Goal: Ask a question

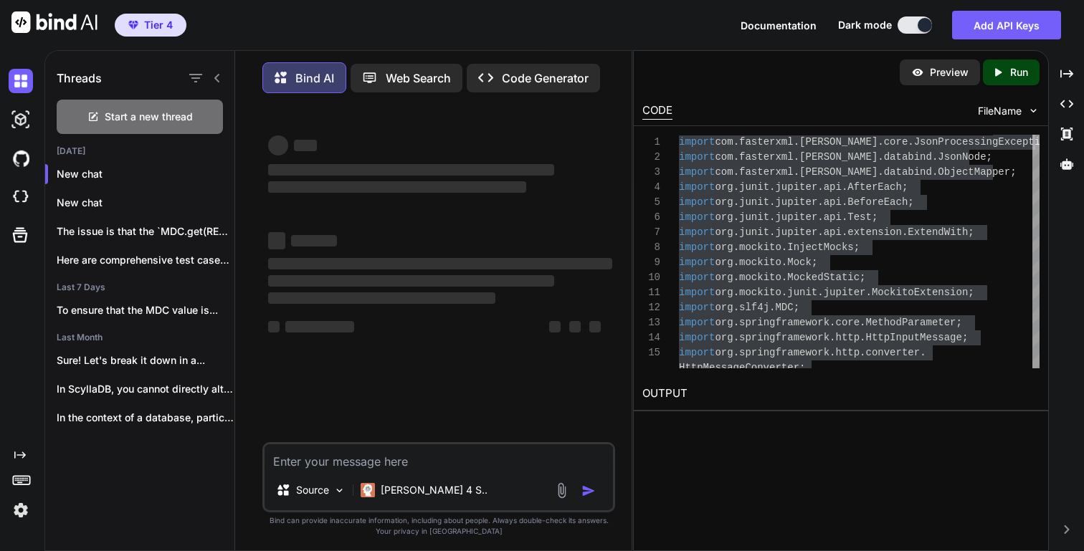
scroll to position [120, 0]
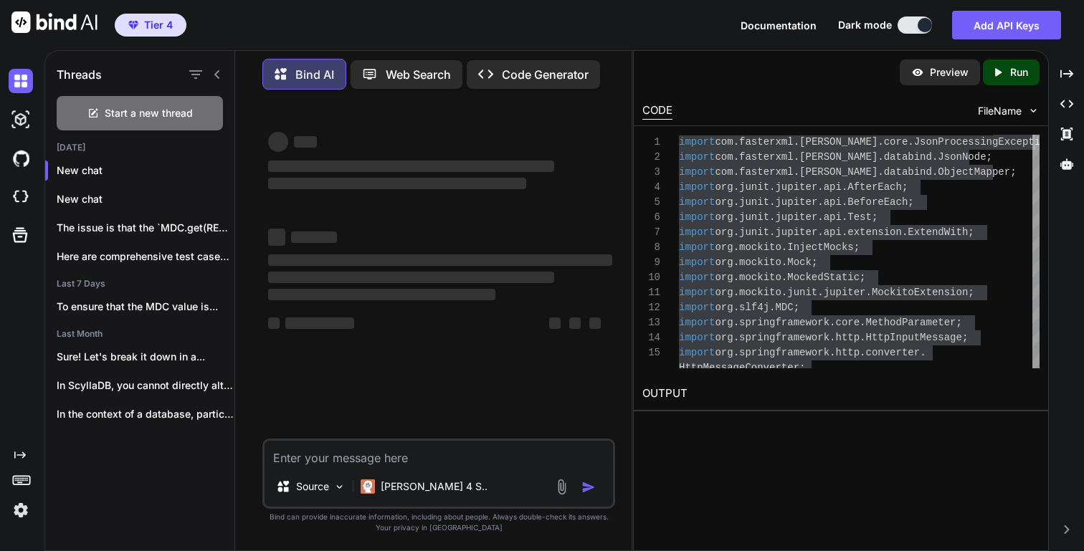
click at [357, 451] on textarea at bounding box center [439, 454] width 348 height 26
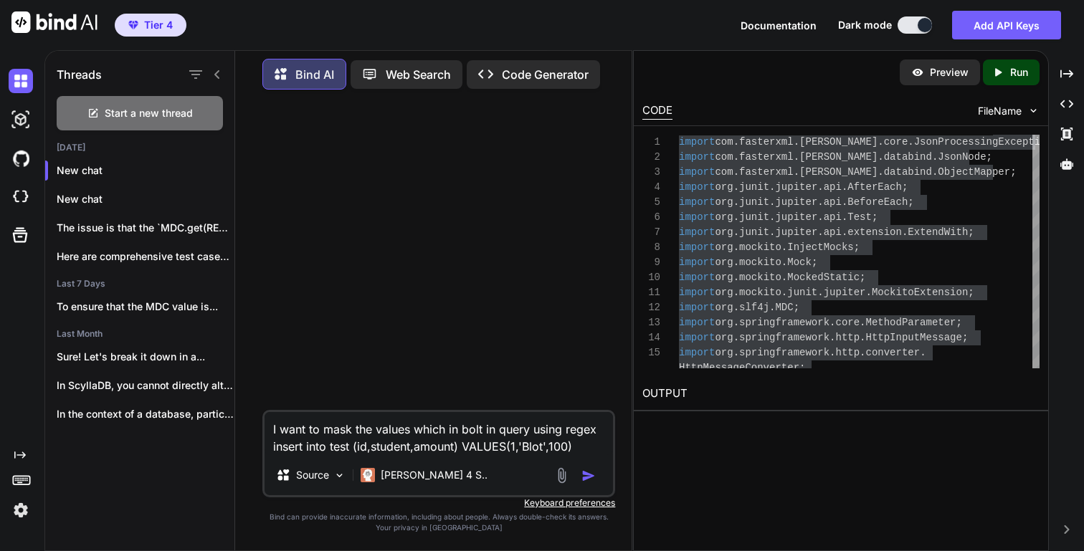
click at [525, 447] on textarea "I want to mask the values which in bolt in query using regex insert into test (…" at bounding box center [439, 433] width 348 height 43
paste textarea "[\s(]+)"
type textarea "I want to mask the values which in bolt in query using regex insert into test (…"
click at [576, 447] on textarea "I want to mask the values which in bolt in query using regex insert into test (…" at bounding box center [439, 433] width 348 height 43
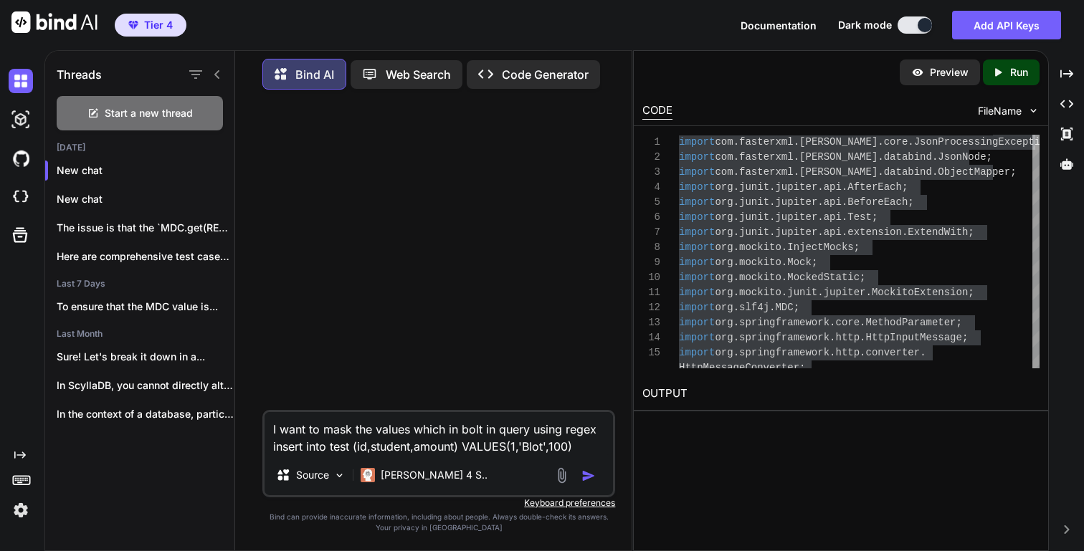
click at [578, 452] on textarea "I want to mask the values which in bolt in query using regex insert into test (…" at bounding box center [439, 433] width 348 height 43
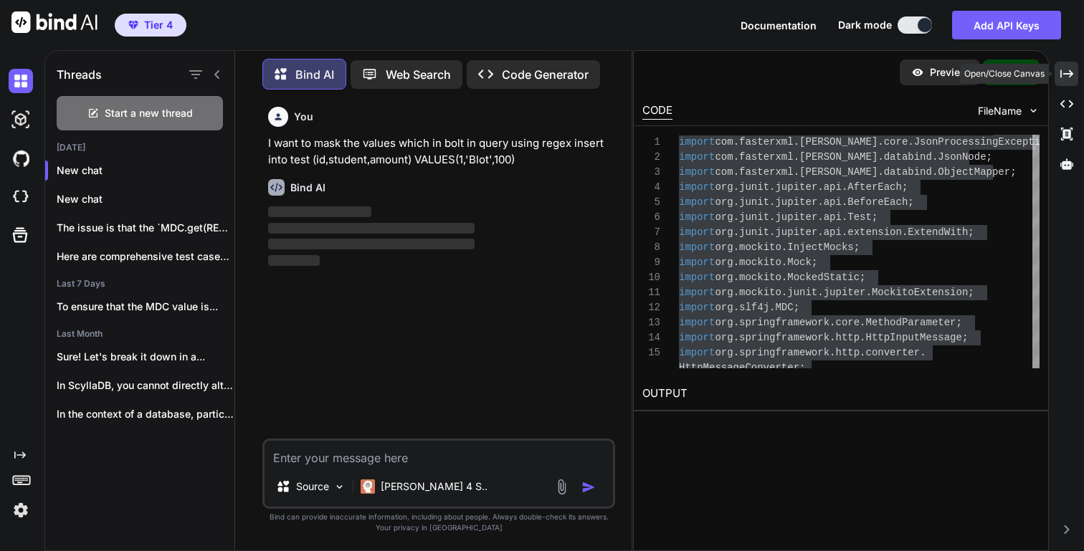
click at [1075, 77] on div "Created with Pixso." at bounding box center [1066, 74] width 24 height 24
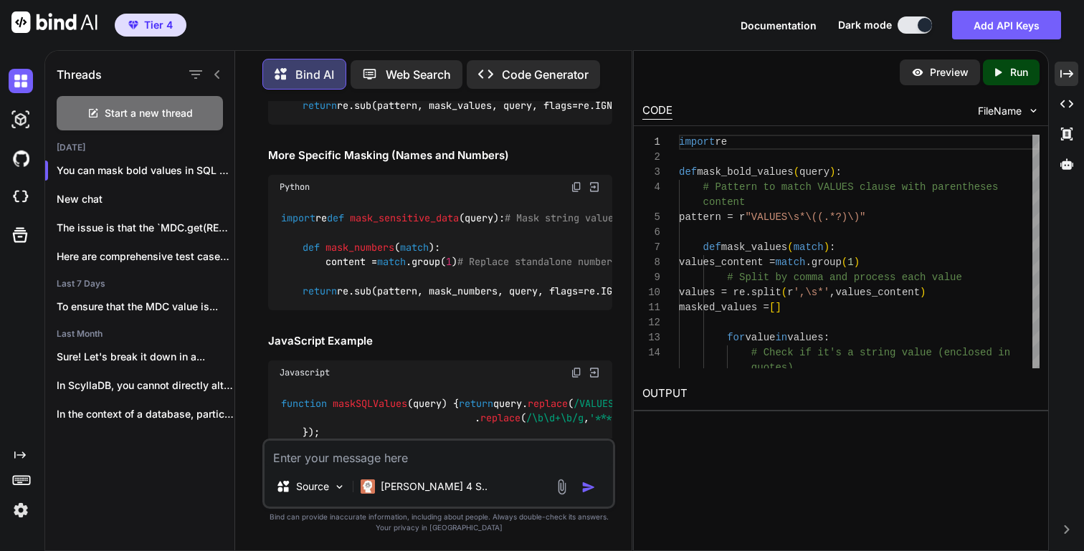
scroll to position [420, 0]
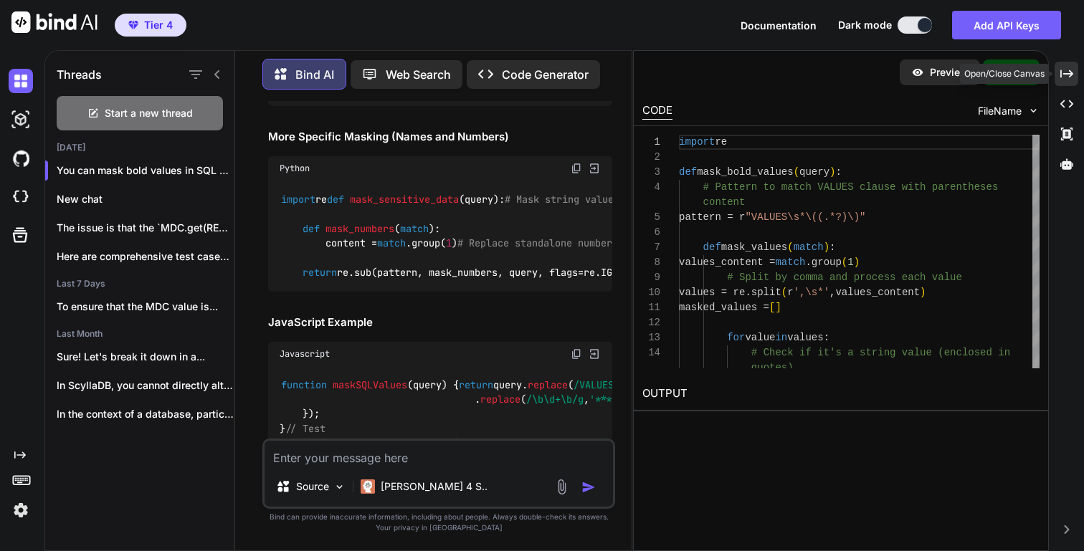
click at [1074, 75] on div "Created with Pixso." at bounding box center [1066, 74] width 24 height 24
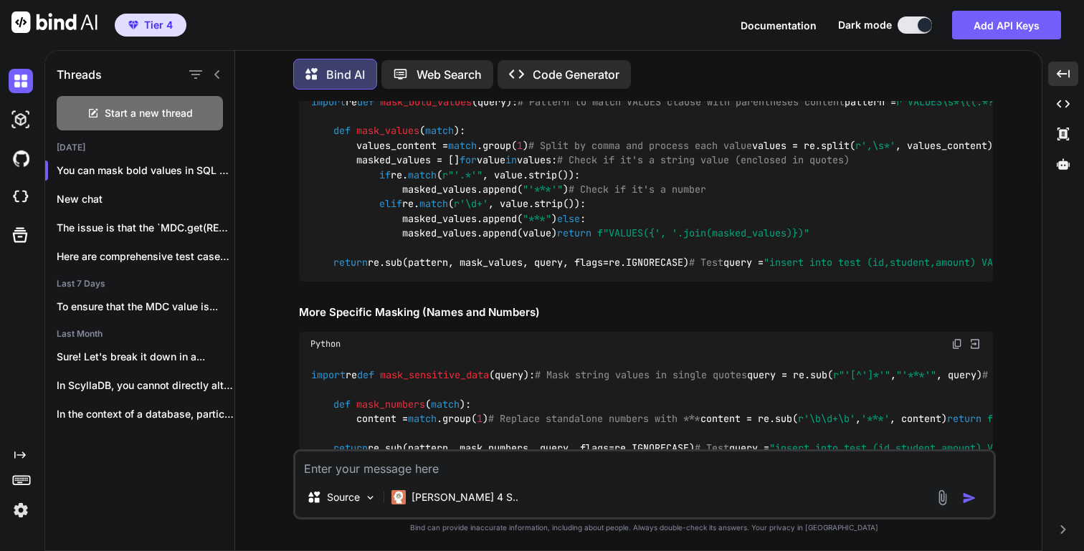
scroll to position [214, 0]
click at [413, 456] on textarea at bounding box center [644, 465] width 698 height 26
type textarea "ok"
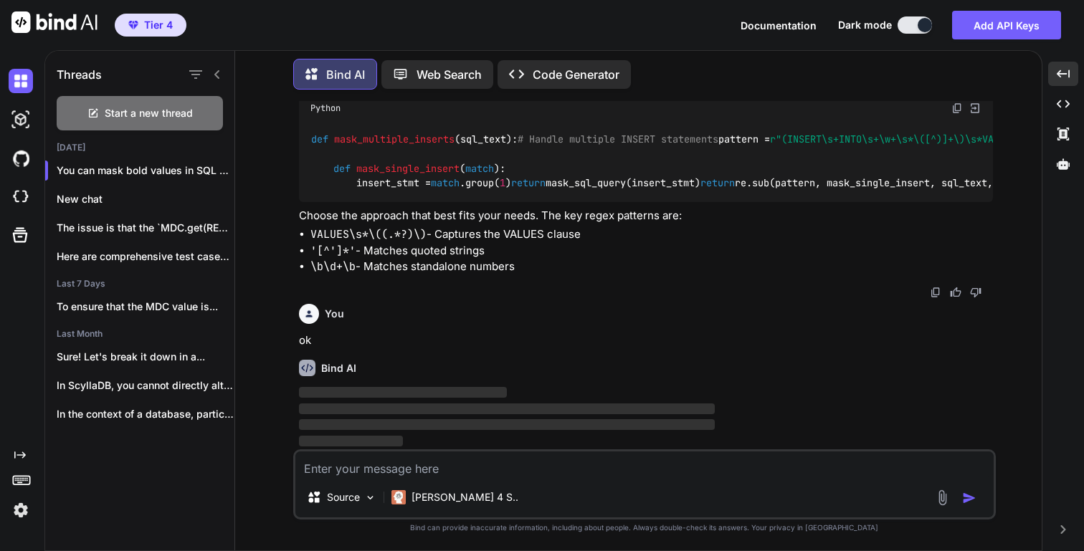
scroll to position [2102, 0]
type textarea "s"
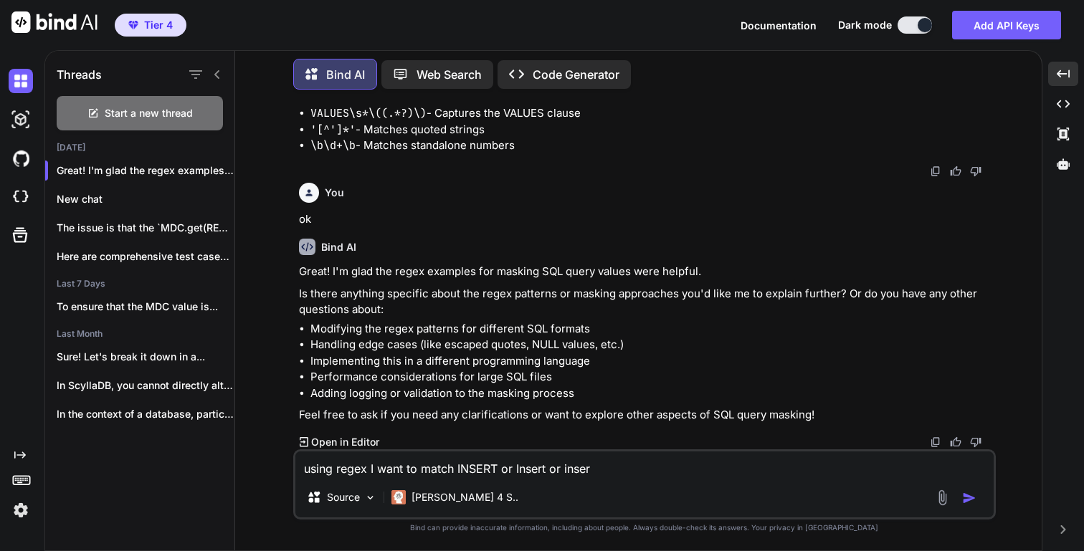
type textarea "using regex I want to match INSERT or Insert or insert"
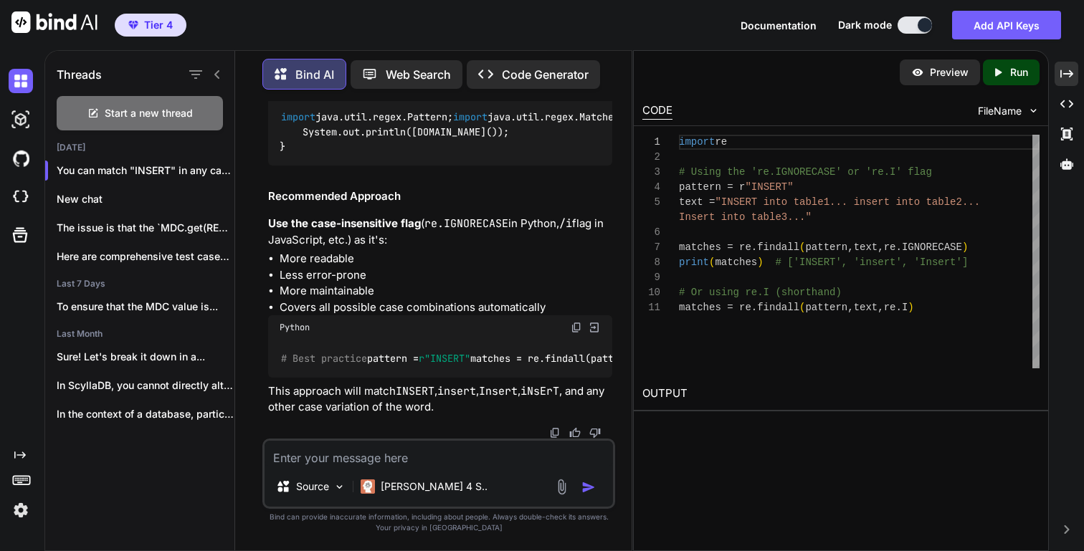
scroll to position [2810, 0]
click at [1069, 66] on div "Created with Pixso." at bounding box center [1066, 74] width 24 height 24
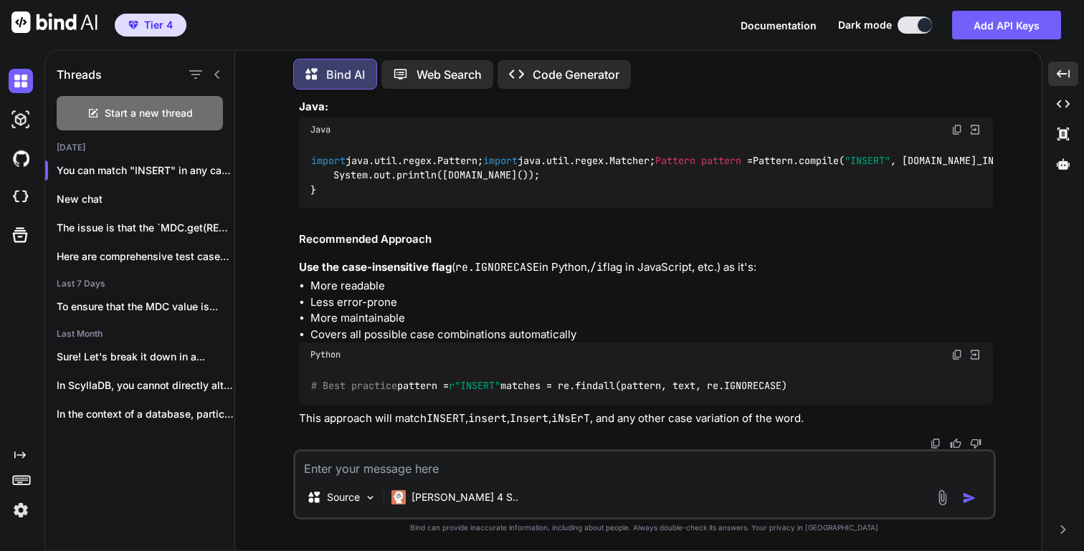
scroll to position [2618, 0]
click at [420, 468] on textarea at bounding box center [644, 465] width 698 height 26
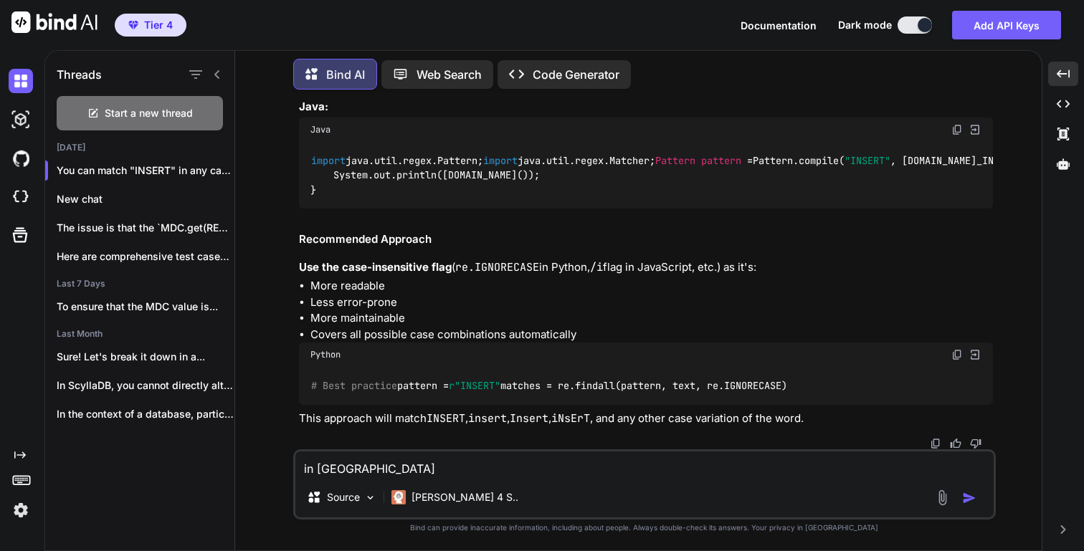
type textarea "in java"
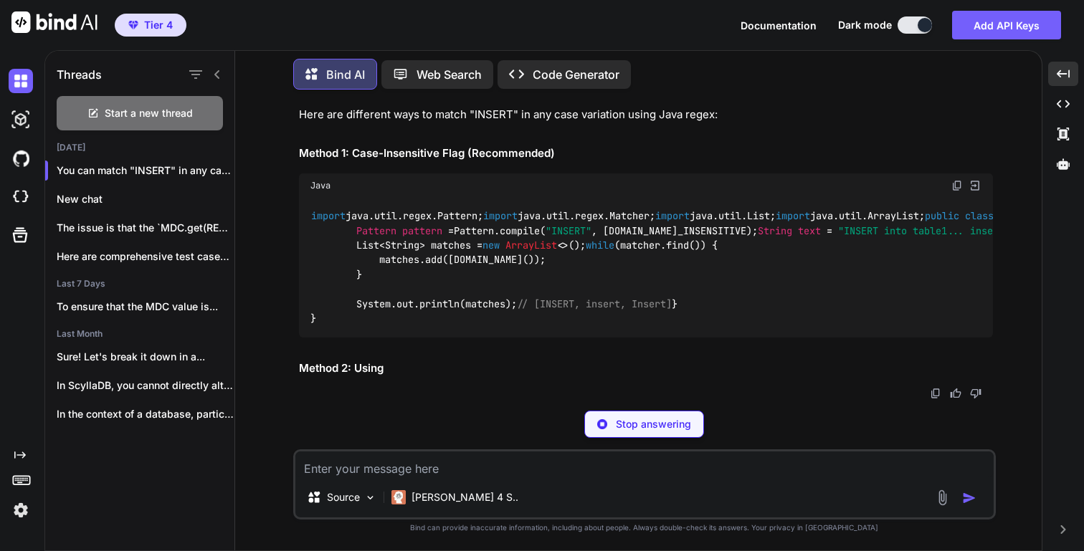
scroll to position [4696, 0]
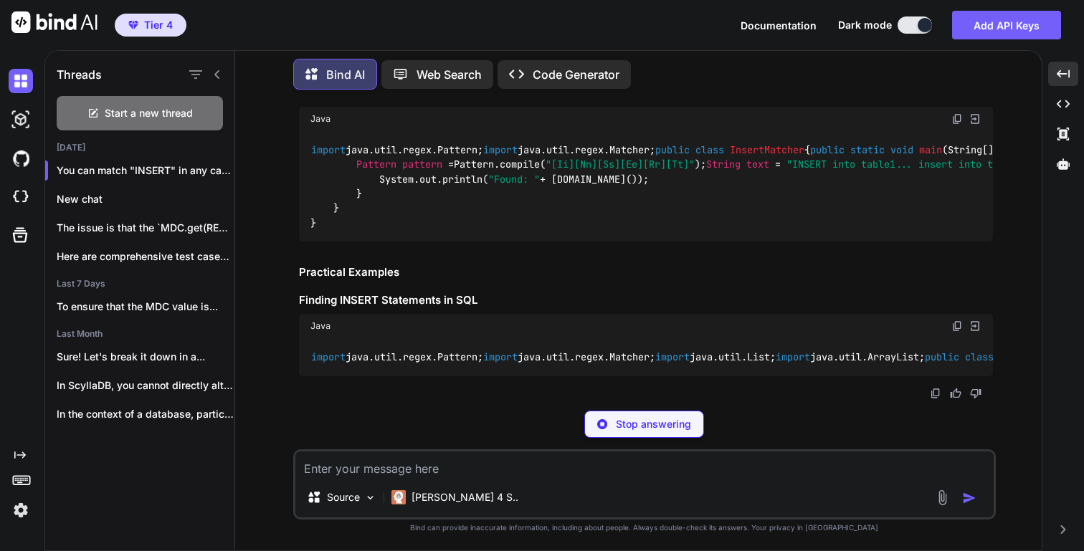
drag, startPoint x: 633, startPoint y: 265, endPoint x: 703, endPoint y: 265, distance: 69.5
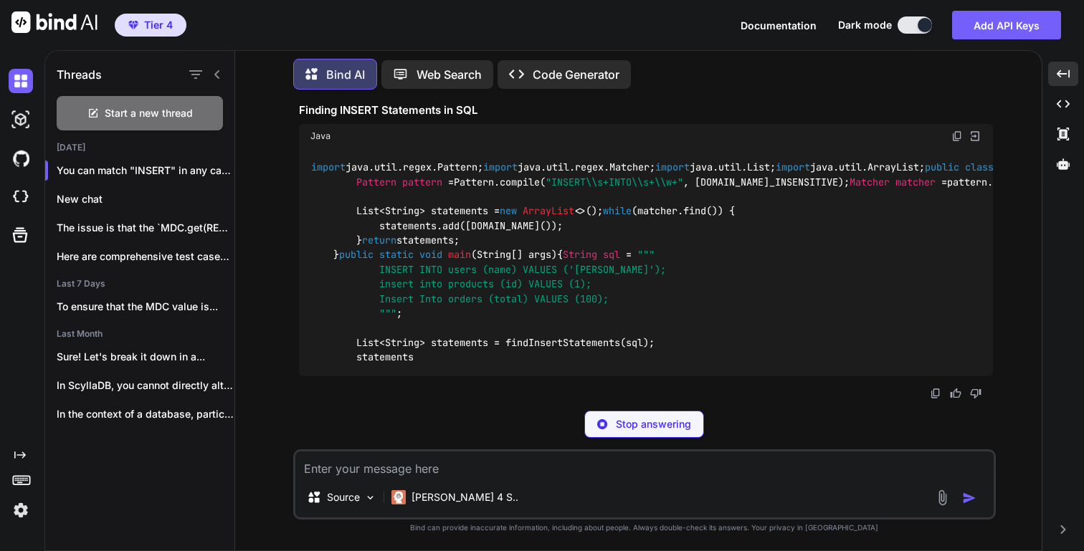
copy code "Pattern.CASE_INSENSITIVE"
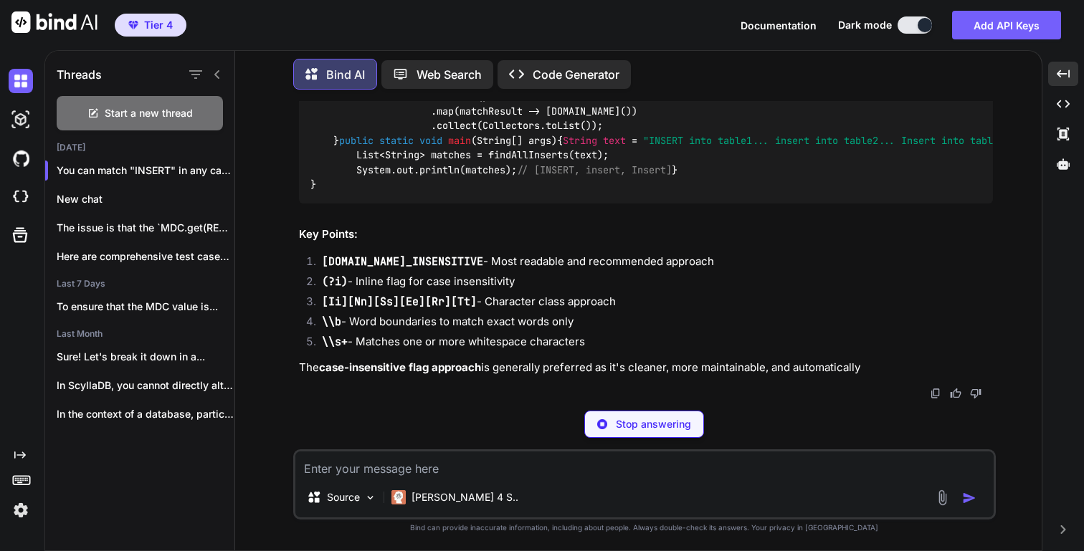
scroll to position [4857, 0]
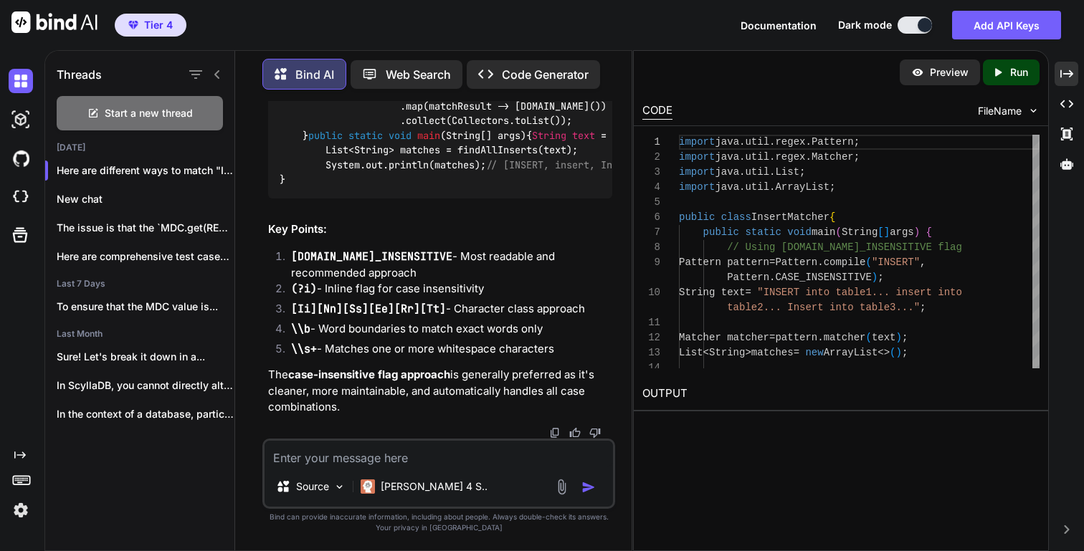
click at [385, 461] on textarea at bounding box center [439, 454] width 348 height 26
drag, startPoint x: 394, startPoint y: 356, endPoint x: 440, endPoint y: 354, distance: 46.6
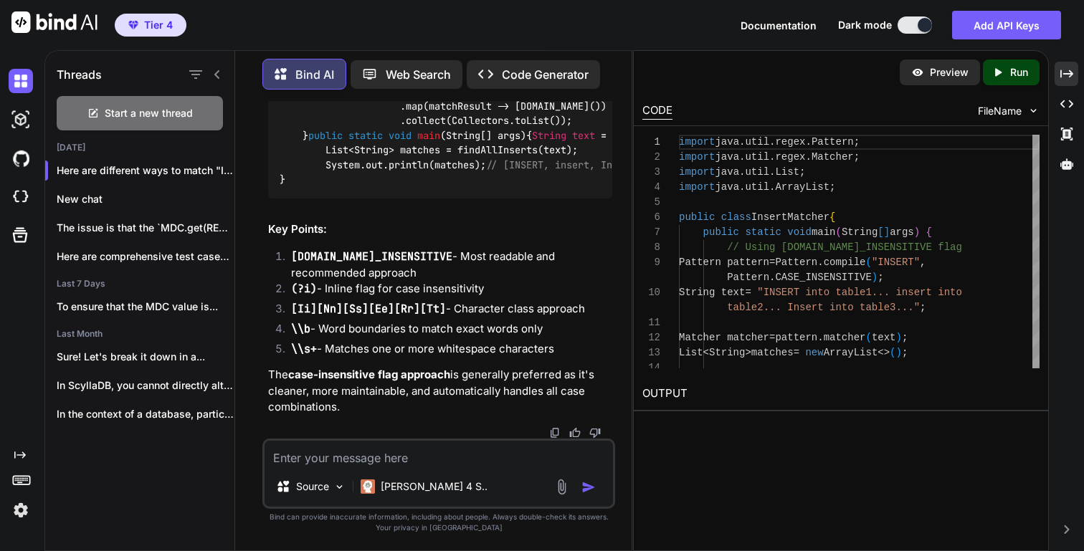
drag, startPoint x: 333, startPoint y: 312, endPoint x: 419, endPoint y: 309, distance: 86.1
copy code "Matcher matcher ="
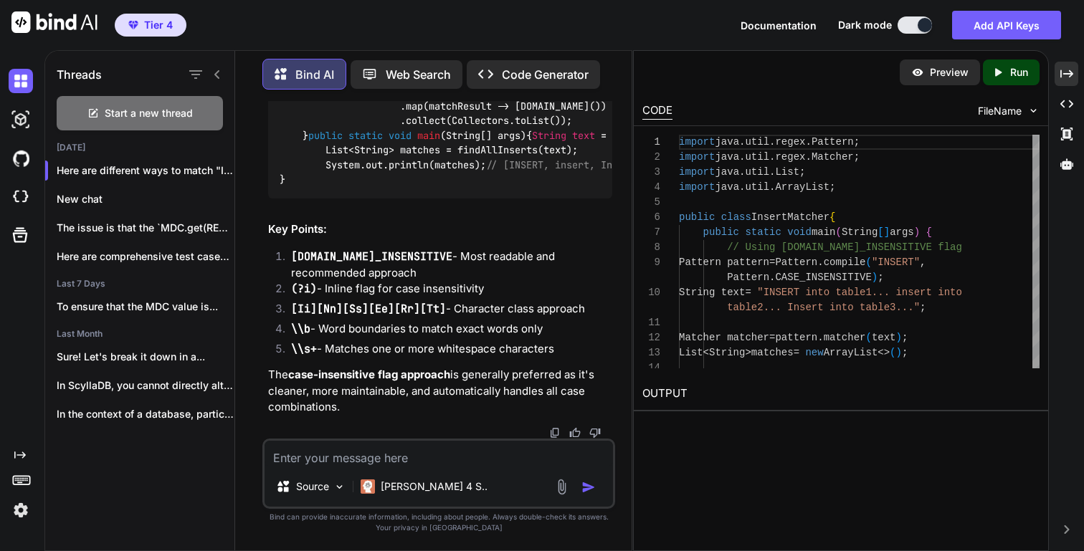
drag, startPoint x: 320, startPoint y: 325, endPoint x: 578, endPoint y: 319, distance: 258.8
copy code "List<String> matches = new ArrayList <>();"
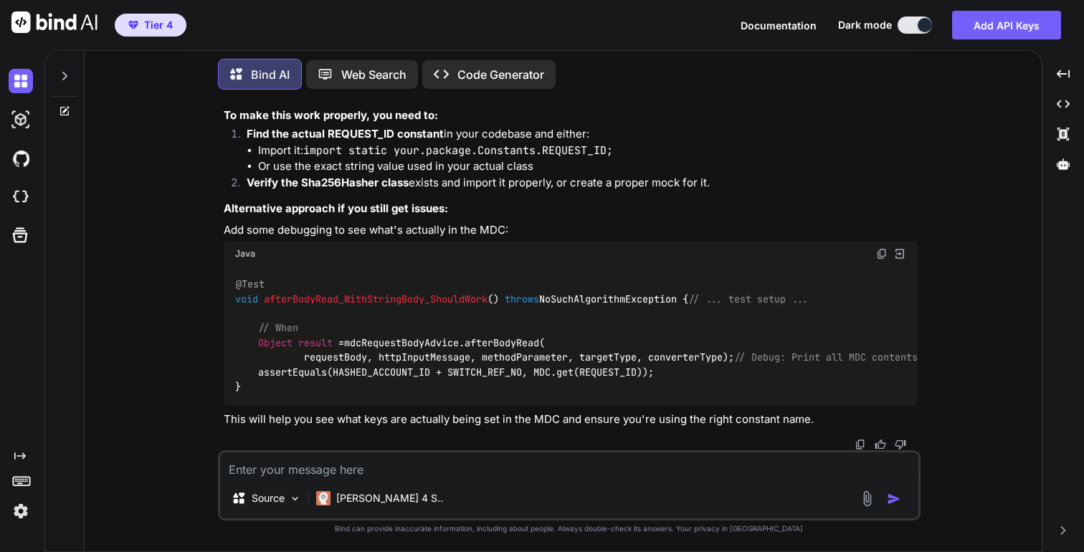
scroll to position [17952, 0]
